Goal: Use online tool/utility: Utilize a website feature to perform a specific function

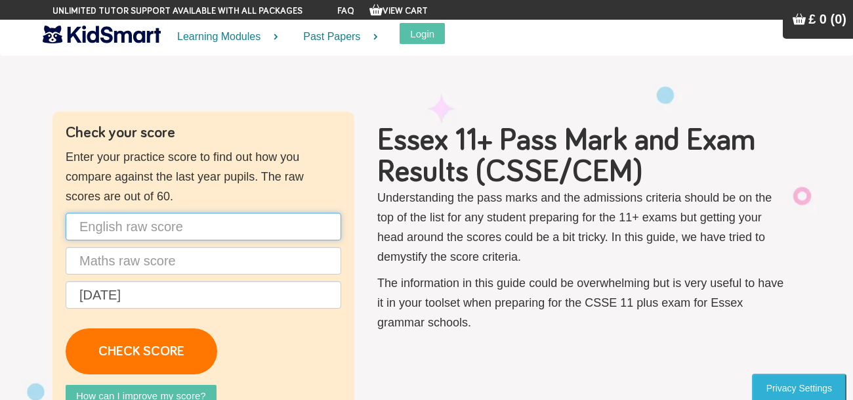
click at [178, 227] on input "text" at bounding box center [204, 227] width 276 height 28
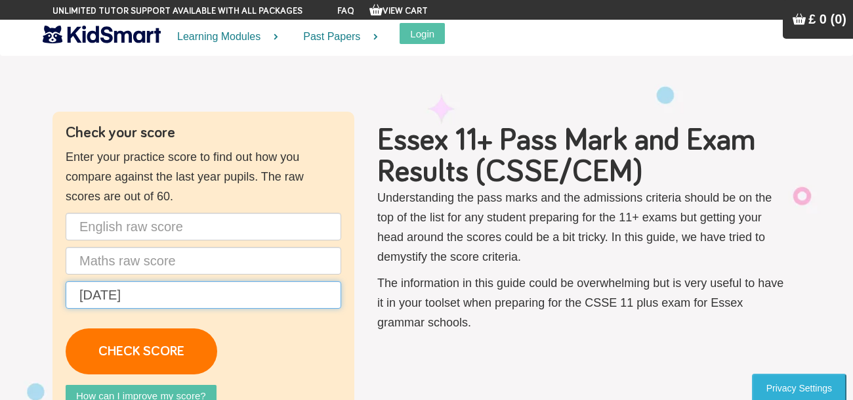
click at [263, 288] on input "[DATE]" at bounding box center [204, 295] width 276 height 28
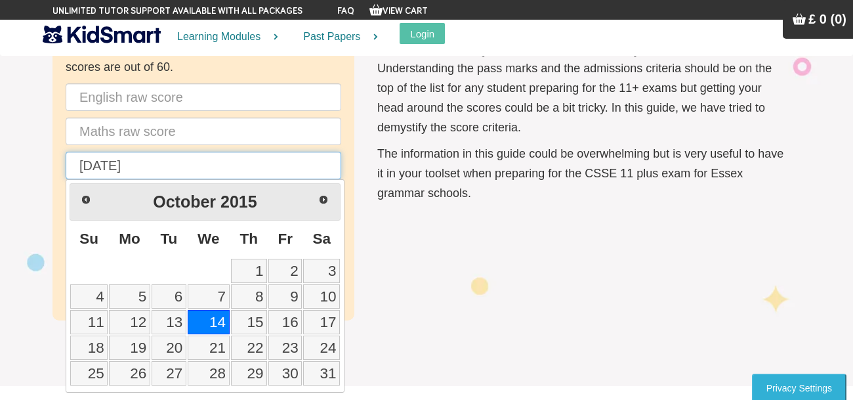
scroll to position [134, 0]
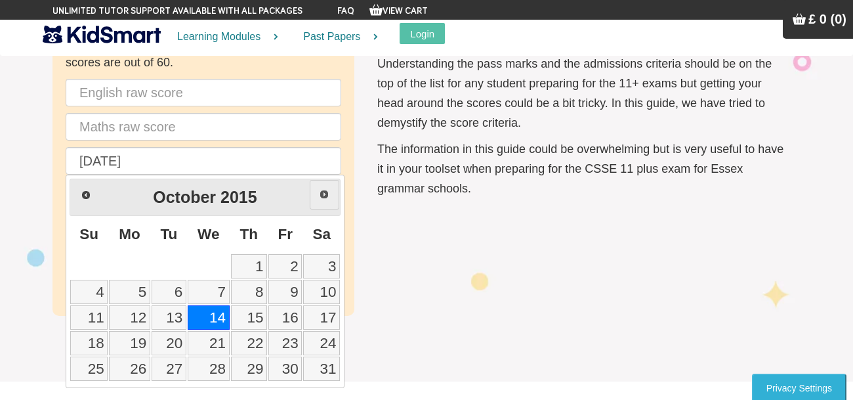
click at [314, 189] on link "Next" at bounding box center [325, 195] width 30 height 30
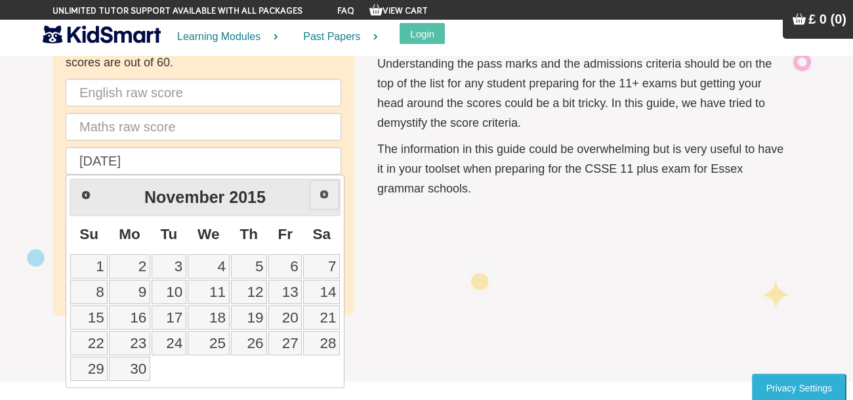
click at [314, 189] on link "Next" at bounding box center [325, 195] width 30 height 30
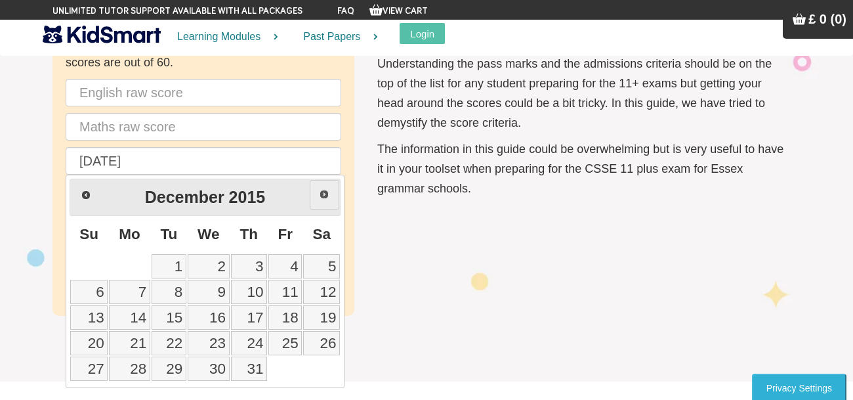
click at [314, 189] on link "Next" at bounding box center [325, 195] width 30 height 30
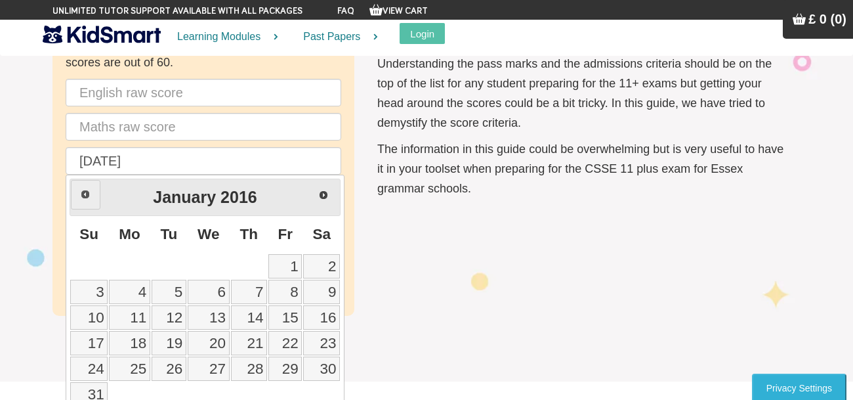
click at [85, 199] on link "Prev" at bounding box center [86, 195] width 30 height 30
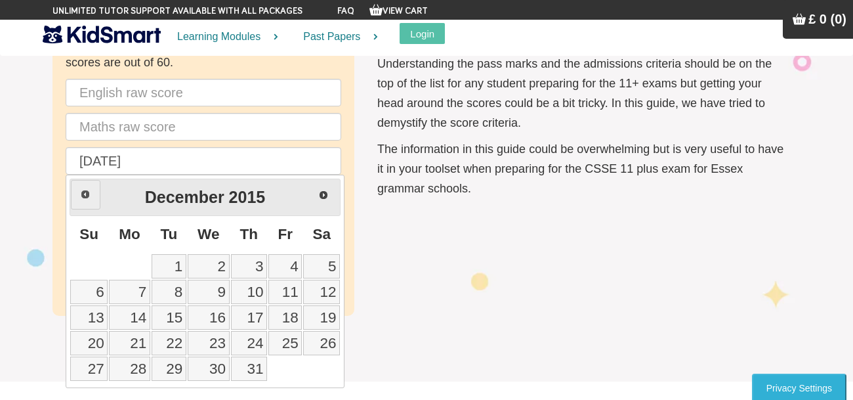
click at [85, 199] on link "Prev" at bounding box center [86, 195] width 30 height 30
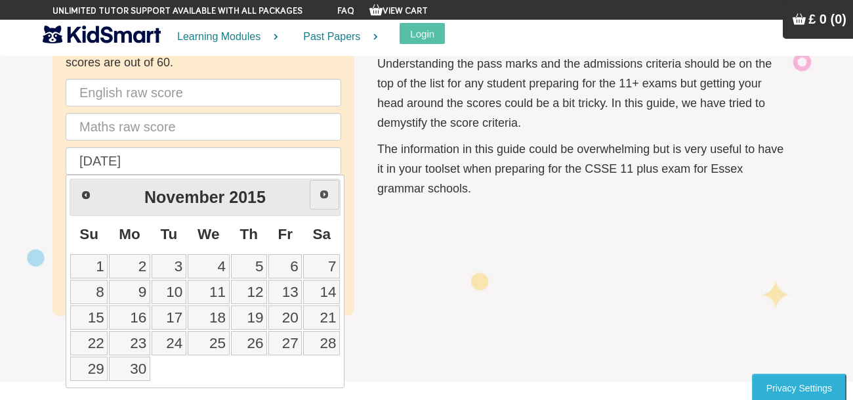
click at [317, 191] on link "Next" at bounding box center [325, 195] width 30 height 30
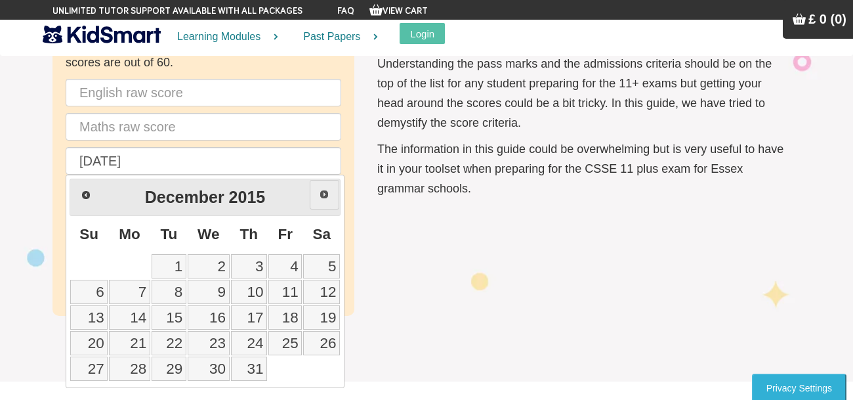
click at [317, 191] on link "Next" at bounding box center [325, 195] width 30 height 30
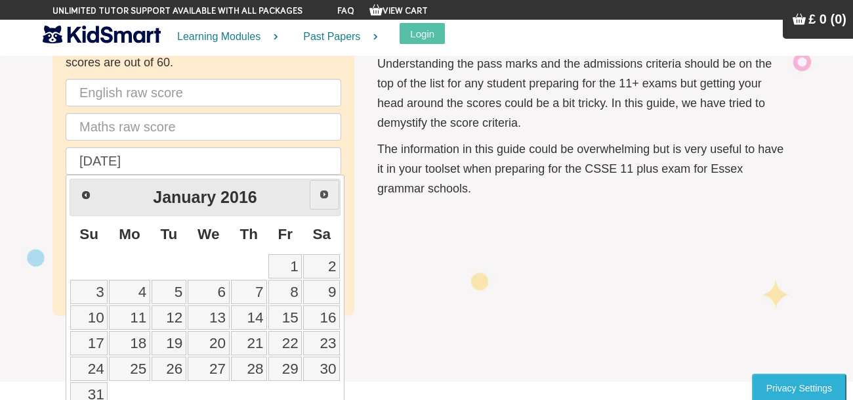
click at [317, 191] on link "Next" at bounding box center [325, 195] width 30 height 30
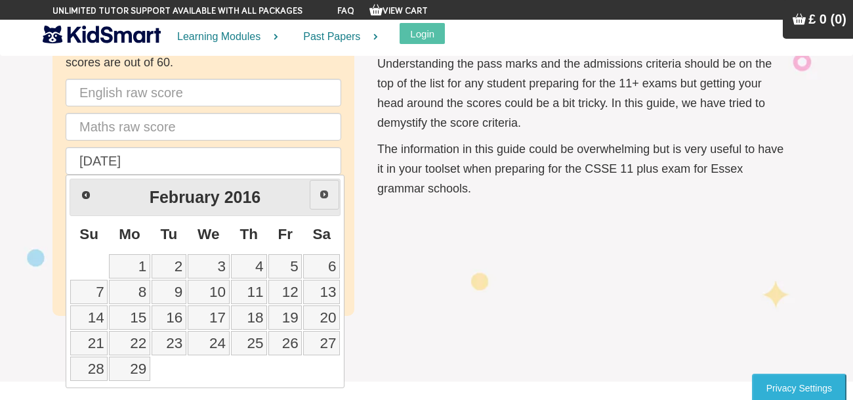
click at [317, 191] on link "Next" at bounding box center [325, 195] width 30 height 30
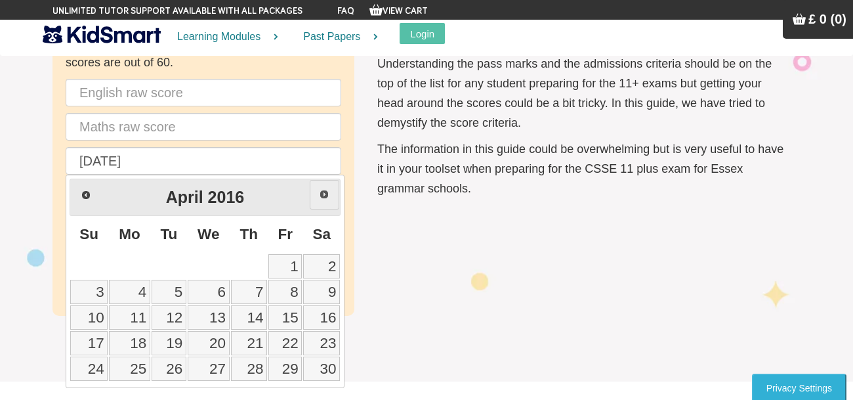
click at [317, 191] on link "Next" at bounding box center [325, 195] width 30 height 30
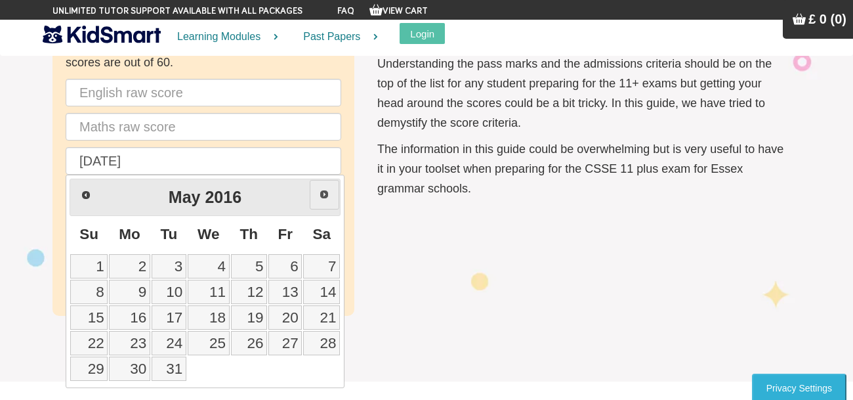
click at [317, 191] on link "Next" at bounding box center [325, 195] width 30 height 30
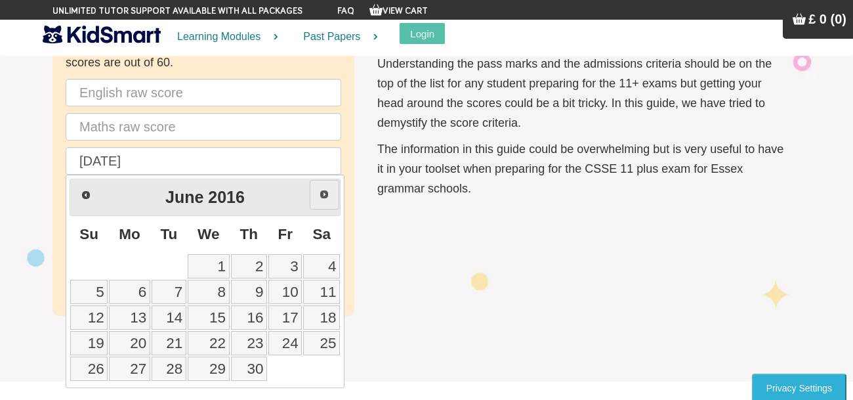
click at [317, 191] on link "Next" at bounding box center [325, 195] width 30 height 30
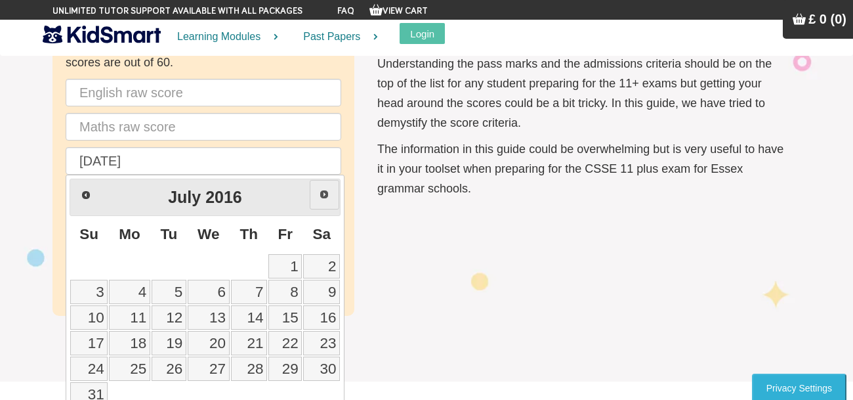
click at [317, 191] on link "Next" at bounding box center [325, 195] width 30 height 30
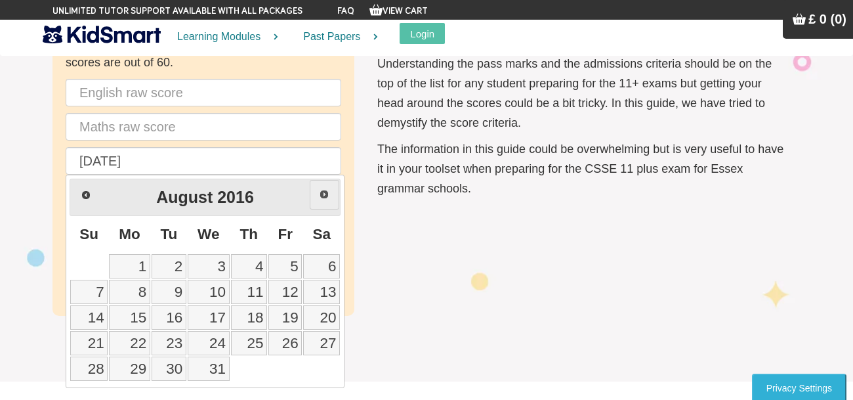
click at [317, 191] on link "Next" at bounding box center [325, 195] width 30 height 30
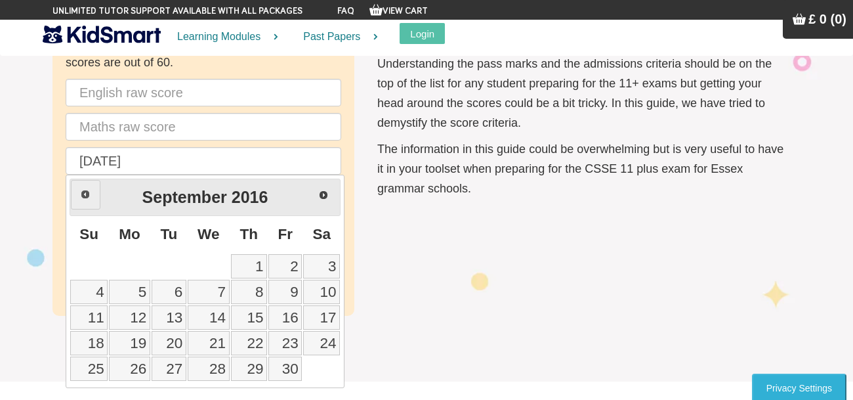
click at [83, 190] on span "Prev" at bounding box center [85, 194] width 11 height 11
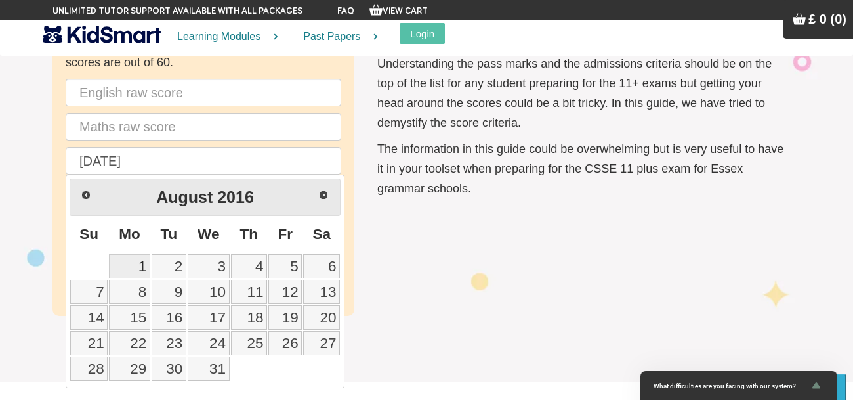
click at [131, 258] on link "1" at bounding box center [129, 266] width 41 height 24
type input "[DATE]"
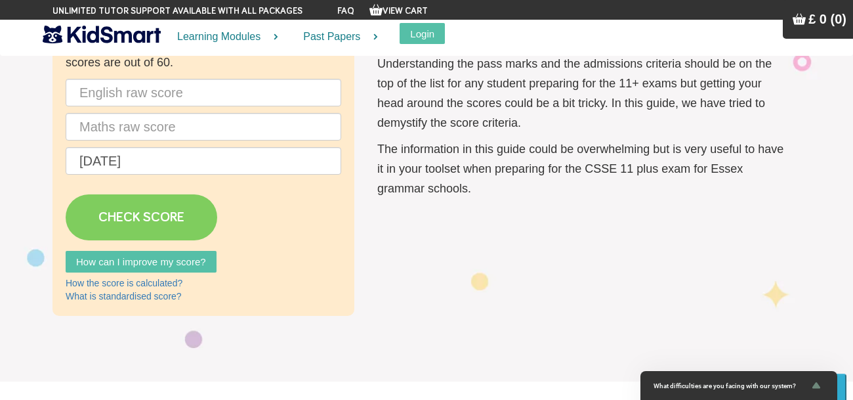
click at [151, 211] on link "CHECK SCORE" at bounding box center [142, 217] width 152 height 46
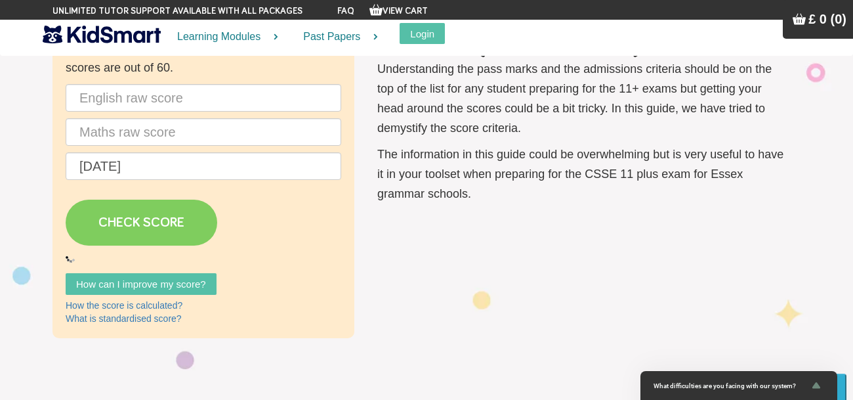
scroll to position [106, 0]
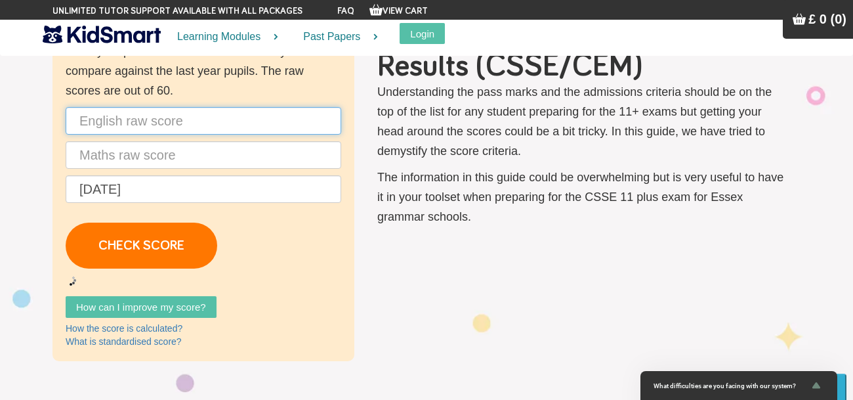
click at [307, 126] on input "text" at bounding box center [204, 121] width 276 height 28
type input "36"
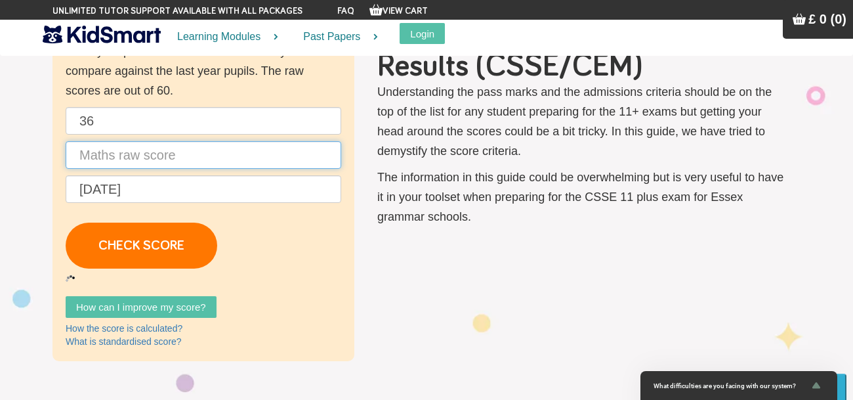
click at [114, 165] on input "text" at bounding box center [204, 155] width 276 height 28
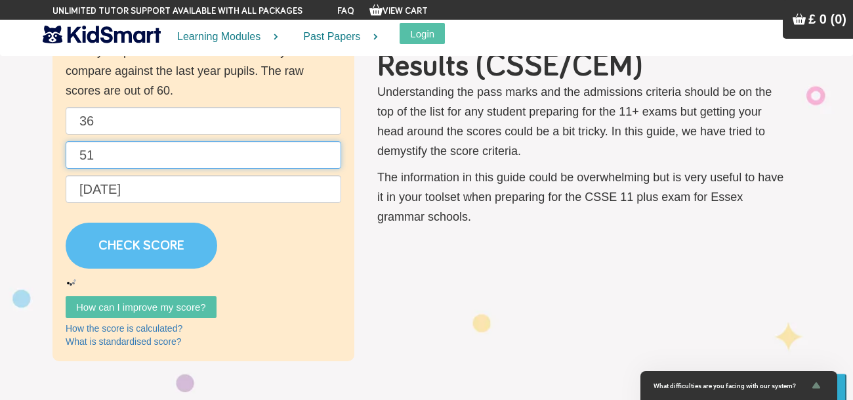
type input "51"
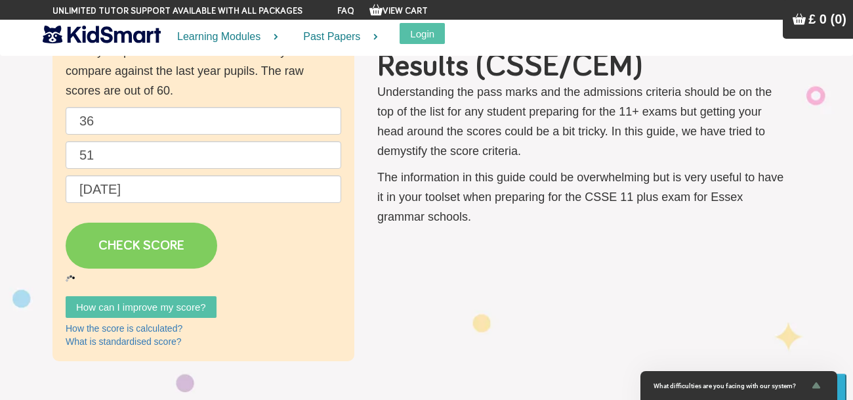
click at [172, 251] on link "CHECK SCORE" at bounding box center [142, 245] width 152 height 46
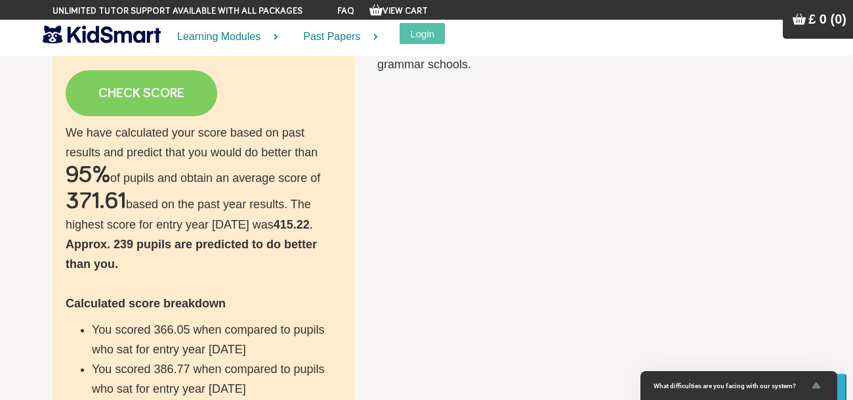
scroll to position [288, 0]
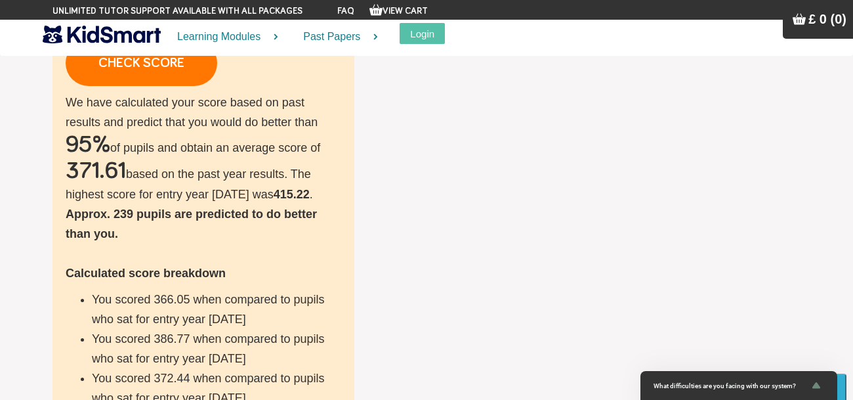
click at [98, 169] on h2 "371.61" at bounding box center [96, 171] width 60 height 26
click at [510, 286] on div "Check your score Enter your practice score to find out how you compare against …" at bounding box center [427, 182] width 768 height 719
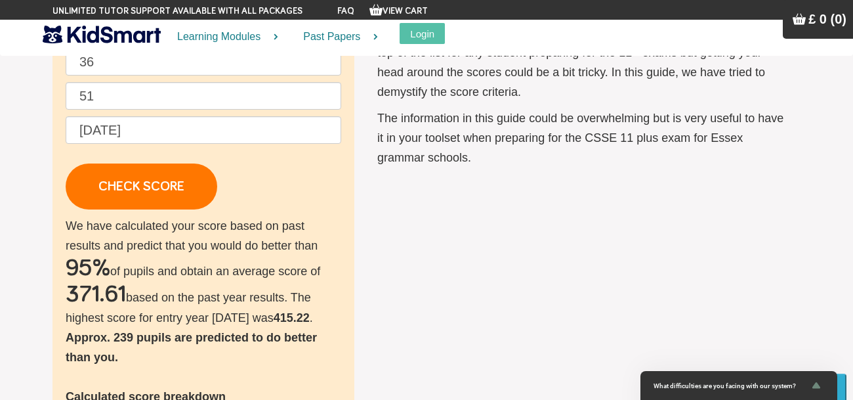
scroll to position [162, 0]
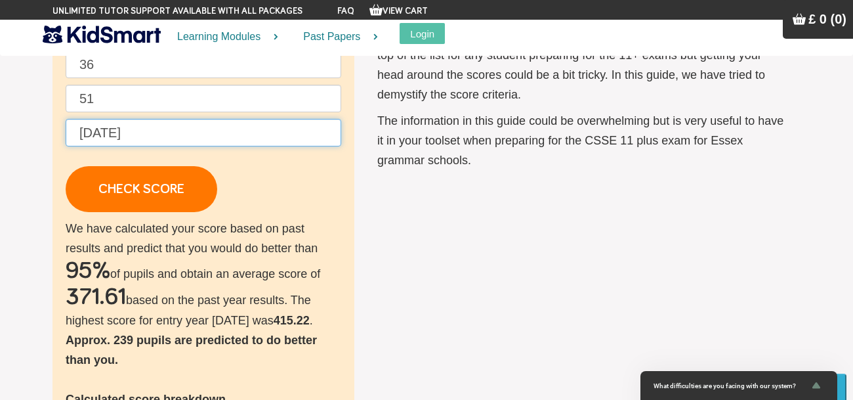
click at [198, 127] on input "[DATE]" at bounding box center [204, 133] width 276 height 28
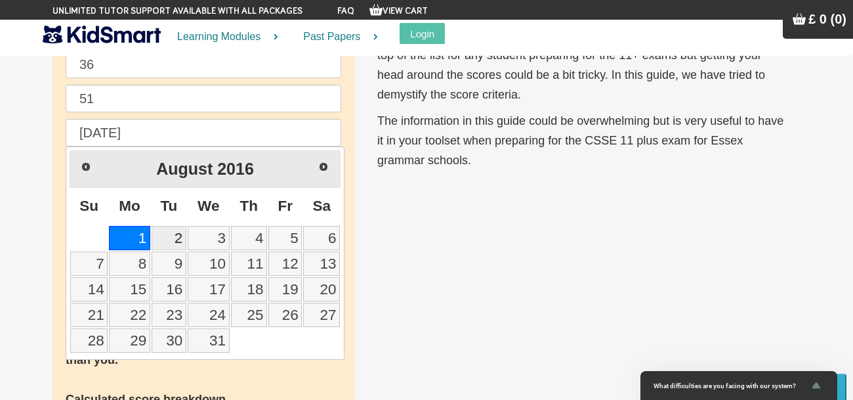
click at [169, 231] on link "2" at bounding box center [169, 238] width 35 height 24
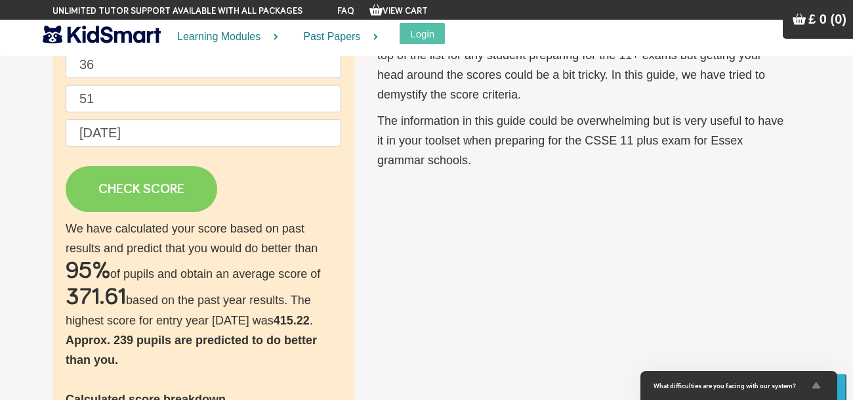
click at [124, 194] on link "CHECK SCORE" at bounding box center [142, 189] width 152 height 46
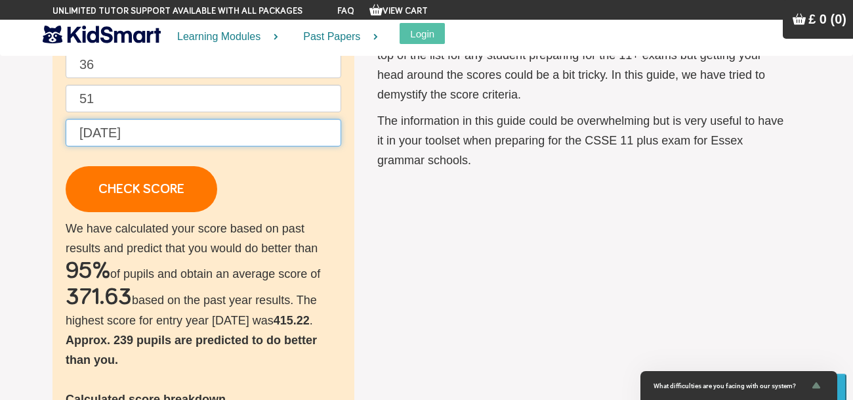
click at [212, 125] on input "[DATE]" at bounding box center [204, 133] width 276 height 28
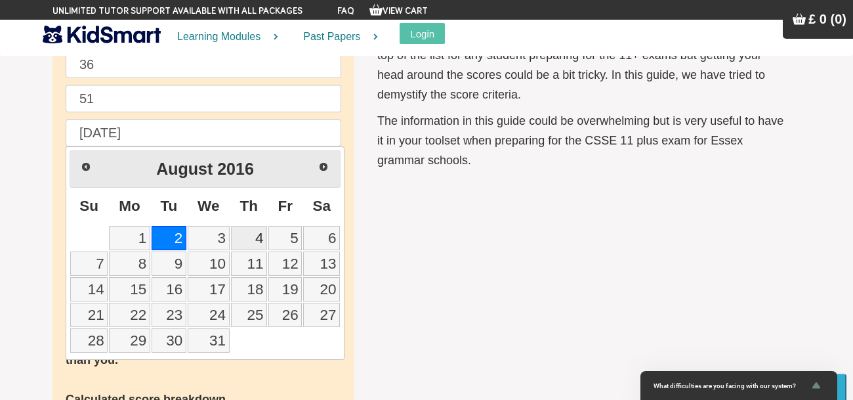
click at [256, 235] on link "4" at bounding box center [249, 238] width 36 height 24
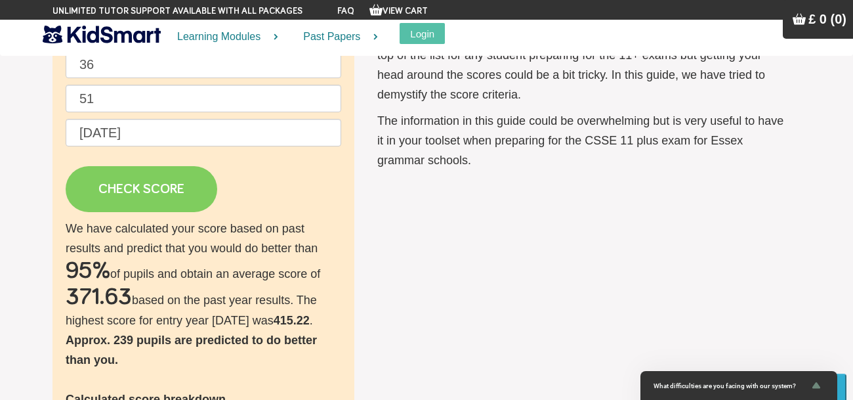
click at [184, 203] on link "CHECK SCORE" at bounding box center [142, 189] width 152 height 46
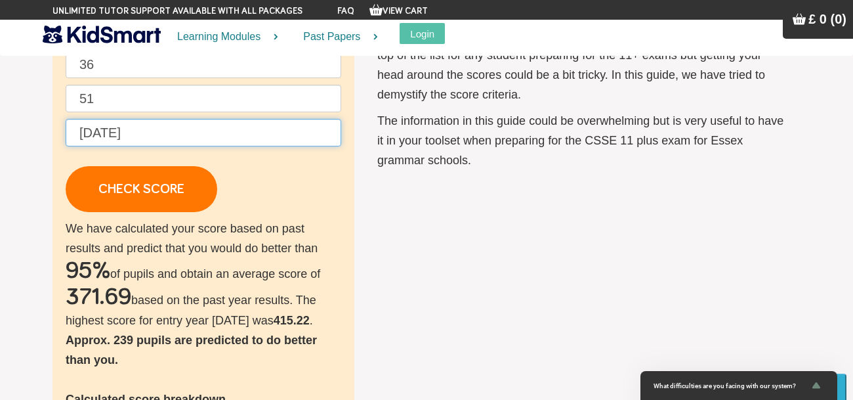
click at [198, 142] on input "[DATE]" at bounding box center [204, 133] width 276 height 28
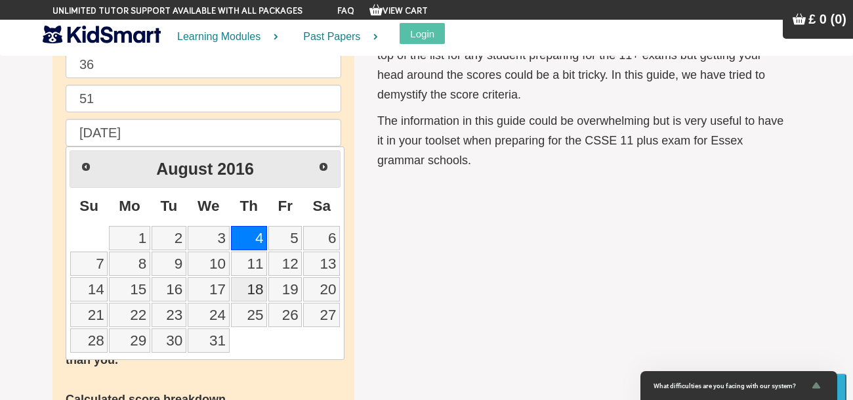
click at [260, 289] on link "18" at bounding box center [249, 289] width 36 height 24
type input "[DATE]"
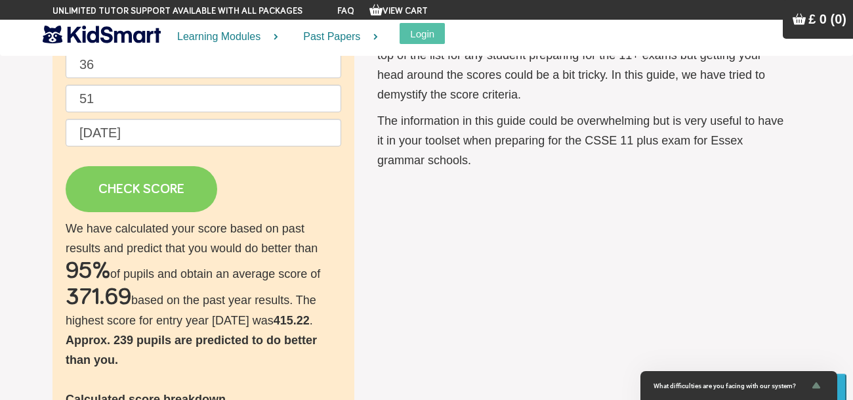
click at [140, 192] on link "CHECK SCORE" at bounding box center [142, 189] width 152 height 46
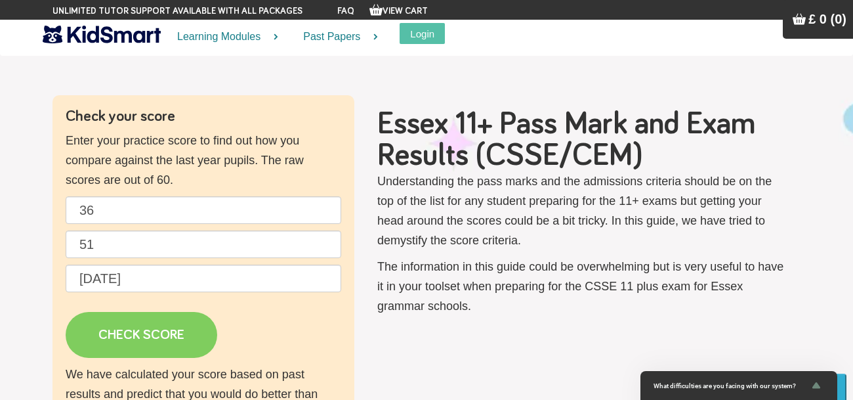
scroll to position [15, 0]
